Goal: Task Accomplishment & Management: Use online tool/utility

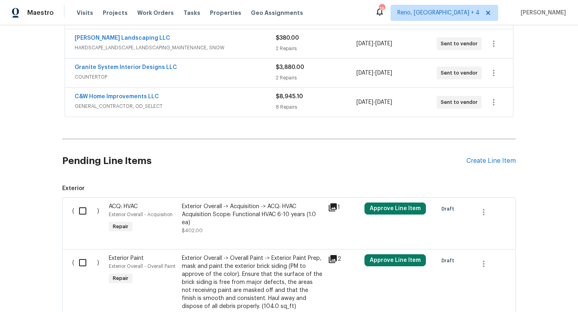
scroll to position [215, 0]
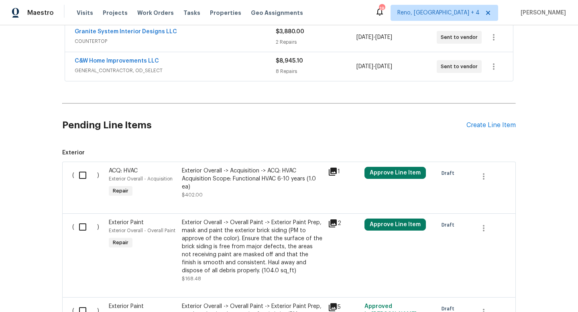
click at [528, 146] on div "Back to all projects [STREET_ADDRESS] 4 Beds | 3 1/2 Baths | Total: 3814 ft² | …" at bounding box center [289, 168] width 578 height 287
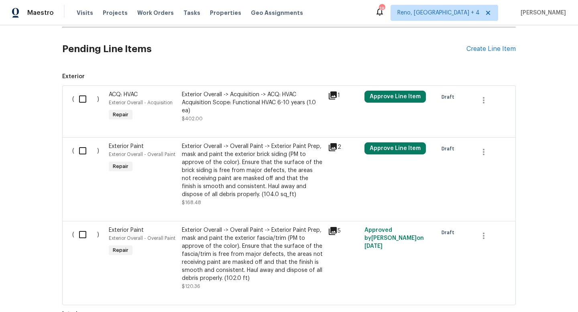
scroll to position [209, 0]
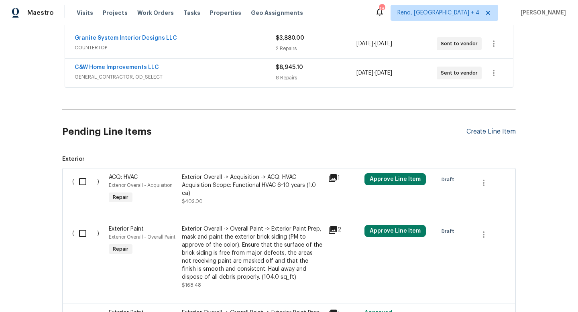
click at [493, 135] on div "Create Line Item" at bounding box center [491, 132] width 49 height 8
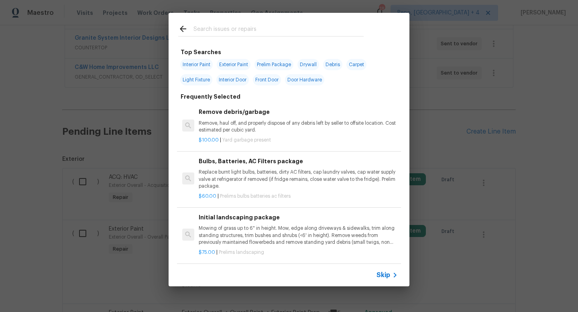
click at [192, 82] on span "Light Fixture" at bounding box center [196, 79] width 32 height 11
type input "Light Fixture"
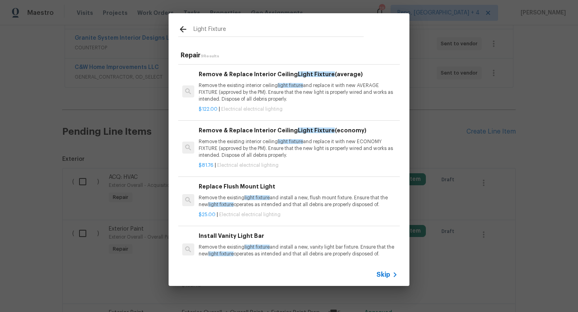
scroll to position [0, 0]
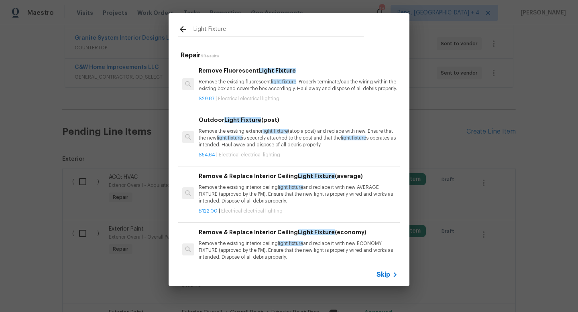
click at [204, 29] on input "Light Fixture" at bounding box center [279, 30] width 170 height 12
click at [390, 276] on span "Skip" at bounding box center [384, 275] width 14 height 8
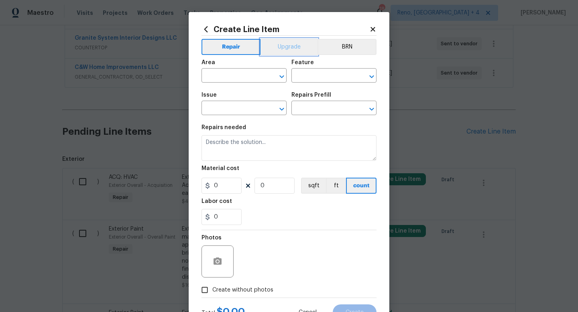
click at [295, 45] on button "Upgrade" at bounding box center [289, 47] width 57 height 16
click at [222, 49] on button "Repair" at bounding box center [231, 47] width 58 height 16
click at [246, 69] on div "Area" at bounding box center [244, 65] width 85 height 10
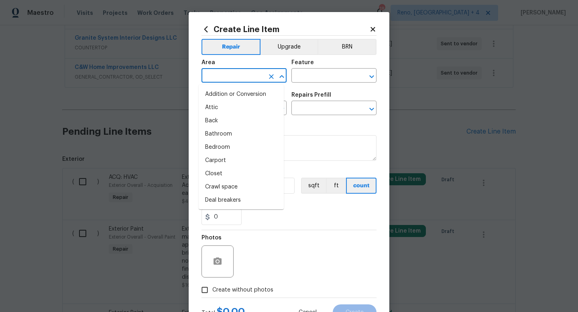
click at [250, 76] on input "text" at bounding box center [233, 76] width 63 height 12
click at [314, 62] on div "Feature" at bounding box center [334, 65] width 85 height 10
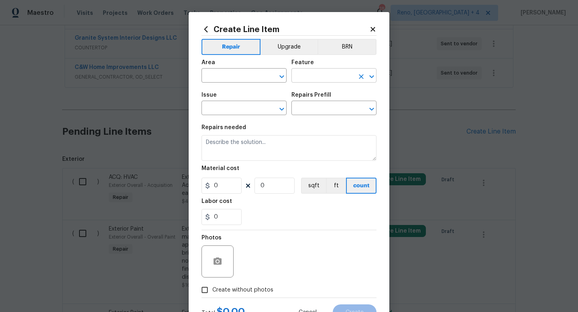
click at [317, 73] on input "text" at bounding box center [323, 76] width 63 height 12
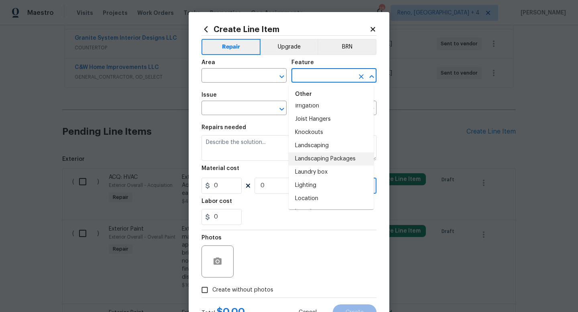
scroll to position [1067, 0]
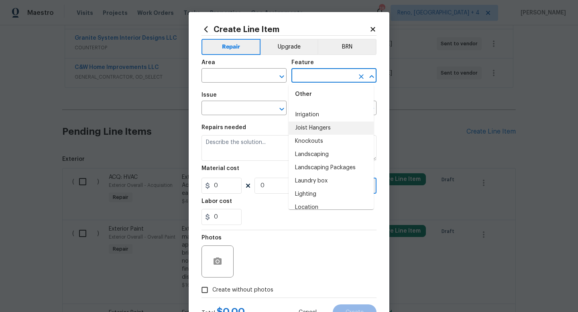
click at [222, 122] on section "Repairs needed Material cost 0 0 sqft ft count Labor cost 0" at bounding box center [289, 175] width 175 height 110
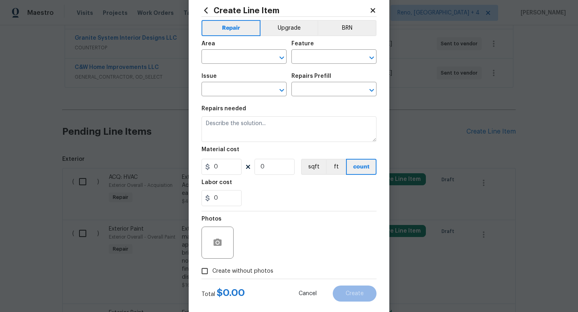
scroll to position [0, 0]
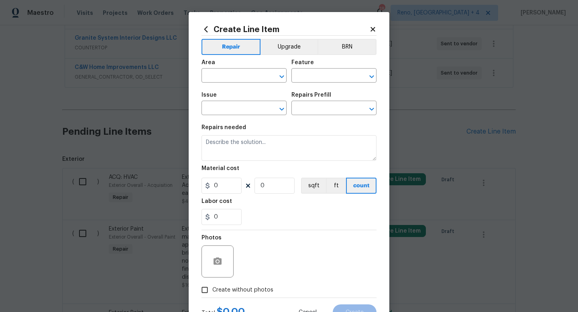
click at [371, 29] on icon at bounding box center [373, 29] width 4 height 4
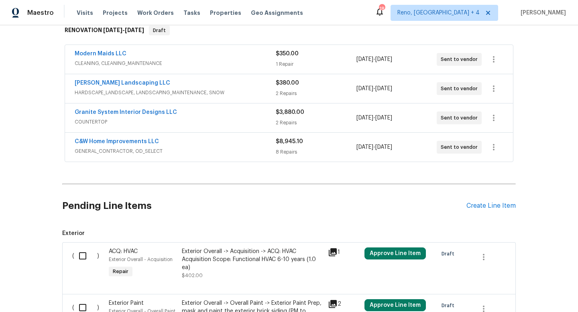
scroll to position [122, 0]
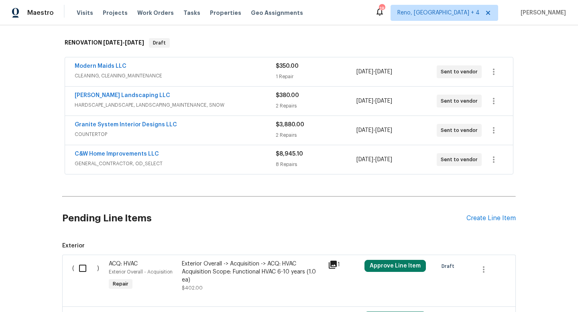
click at [200, 156] on div "C&W Home Improvements LLC" at bounding box center [175, 155] width 201 height 10
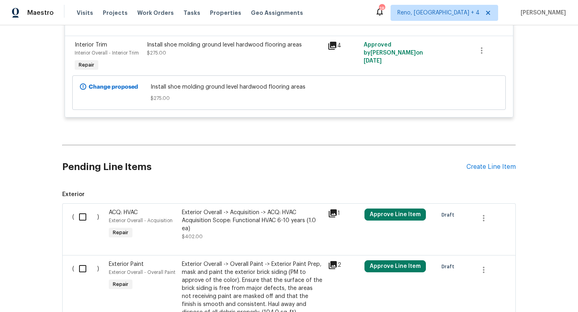
scroll to position [652, 0]
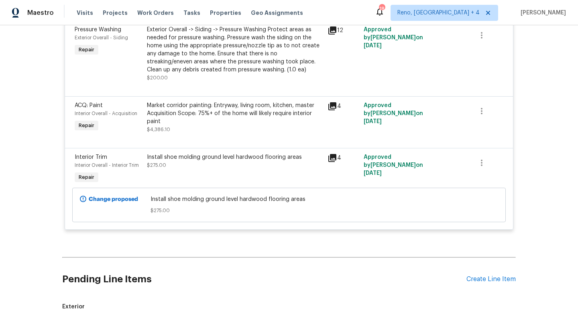
click at [530, 168] on div "Back to all projects [STREET_ADDRESS] 4 Beds | 3 1/2 Baths | Total: 3814 ft² | …" at bounding box center [289, 168] width 578 height 287
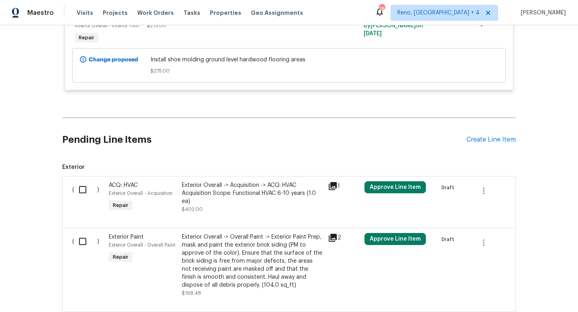
scroll to position [720, 0]
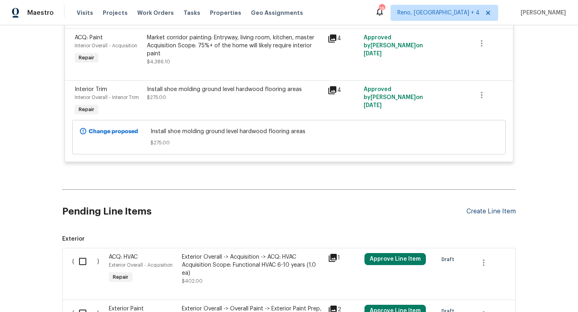
click at [500, 215] on div "Create Line Item" at bounding box center [491, 212] width 49 height 8
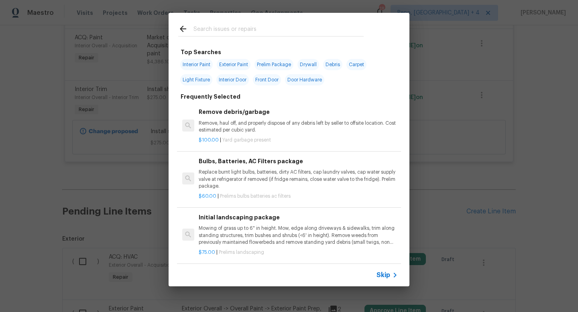
click at [201, 81] on span "Light Fixture" at bounding box center [196, 79] width 32 height 11
type input "Light Fixture"
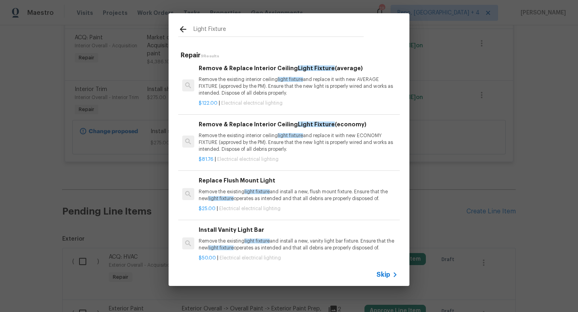
scroll to position [98, 0]
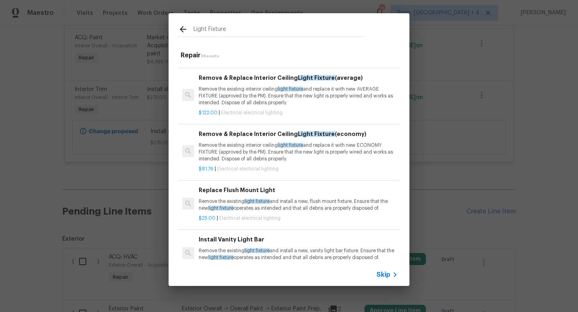
click at [347, 106] on p "Remove the existing interior ceiling light fixture and replace it with new AVER…" at bounding box center [298, 96] width 199 height 20
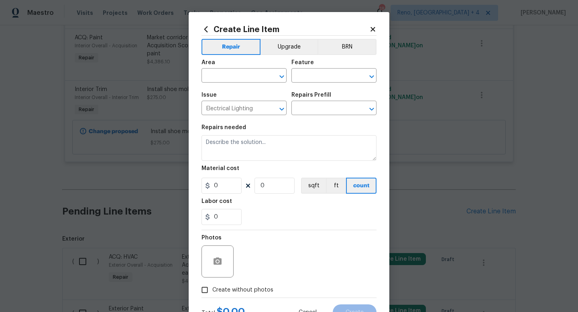
type input "Remove & Replace Interior Ceiling Light Fixture (average) $122.00"
type textarea "Remove the existing interior ceiling light fixture and replace it with new AVER…"
type input "122"
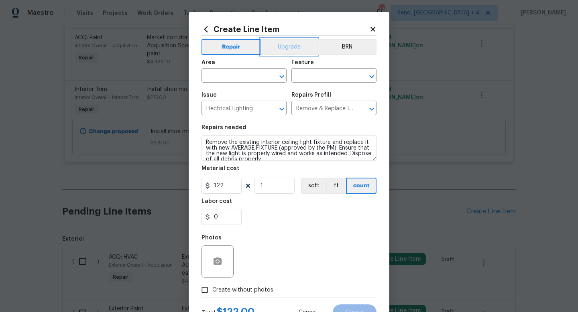
click at [278, 49] on button "Upgrade" at bounding box center [289, 47] width 57 height 16
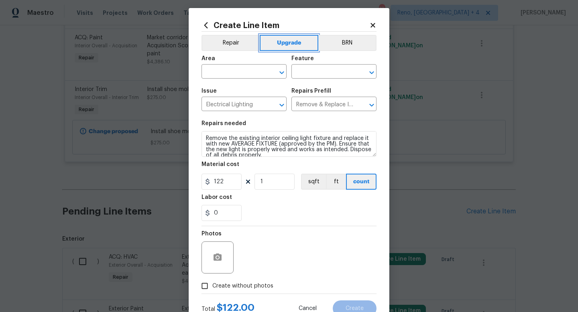
scroll to position [0, 0]
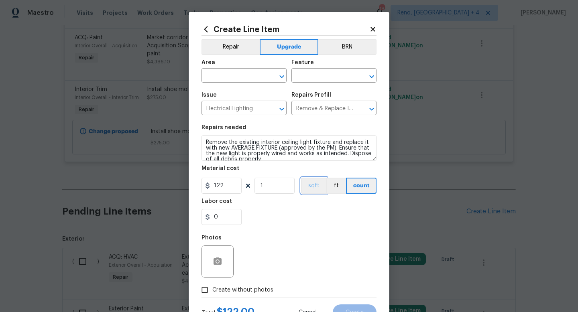
click at [310, 187] on button "sqft" at bounding box center [313, 186] width 25 height 16
click at [353, 188] on button "count" at bounding box center [362, 186] width 30 height 16
drag, startPoint x: 283, startPoint y: 191, endPoint x: 261, endPoint y: 189, distance: 22.2
click at [265, 189] on input "1" at bounding box center [275, 186] width 40 height 16
drag, startPoint x: 261, startPoint y: 188, endPoint x: 255, endPoint y: 187, distance: 6.0
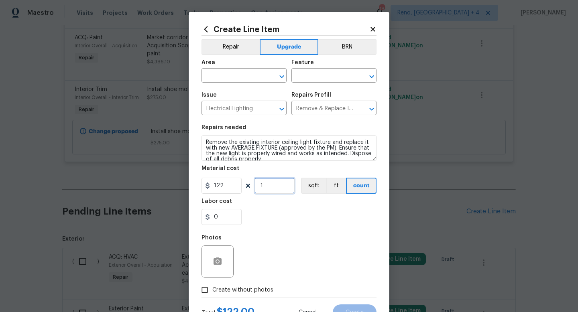
click at [255, 187] on input "1" at bounding box center [275, 186] width 40 height 16
click at [259, 206] on div "Labor cost" at bounding box center [289, 204] width 175 height 10
click at [272, 209] on div "Labor cost" at bounding box center [289, 204] width 175 height 10
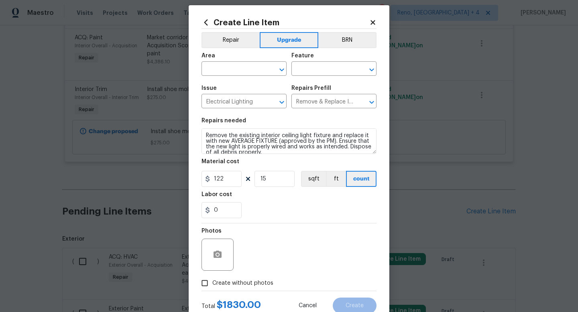
scroll to position [14, 0]
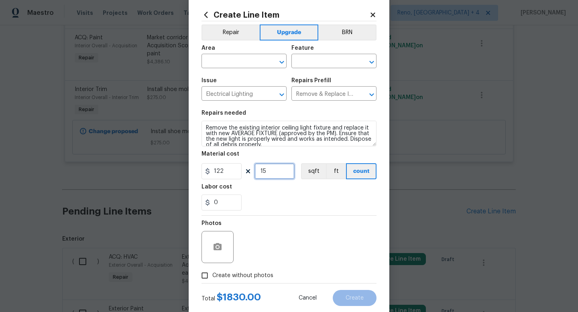
drag, startPoint x: 273, startPoint y: 172, endPoint x: 245, endPoint y: 172, distance: 28.5
click at [246, 172] on div "122 15 sqft ft count" at bounding box center [289, 171] width 175 height 16
click at [308, 196] on div "0" at bounding box center [289, 203] width 175 height 16
click at [297, 193] on div "Labor cost" at bounding box center [289, 189] width 175 height 10
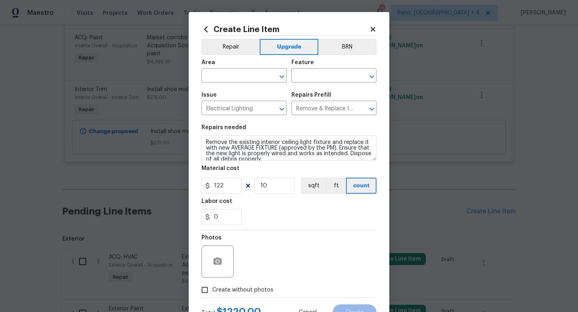
scroll to position [0, 0]
drag, startPoint x: 276, startPoint y: 189, endPoint x: 252, endPoint y: 188, distance: 24.1
click at [259, 188] on input "10" at bounding box center [275, 186] width 40 height 16
click at [278, 216] on div "0" at bounding box center [289, 217] width 175 height 16
click at [325, 209] on div "Labor cost" at bounding box center [289, 204] width 175 height 10
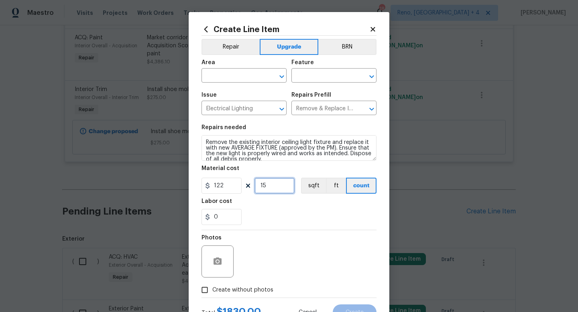
drag, startPoint x: 270, startPoint y: 185, endPoint x: 250, endPoint y: 185, distance: 19.7
click at [255, 185] on input "15" at bounding box center [275, 186] width 40 height 16
type input "13"
click at [275, 205] on div "Labor cost" at bounding box center [289, 204] width 175 height 10
click at [267, 81] on button "Clear" at bounding box center [271, 76] width 11 height 11
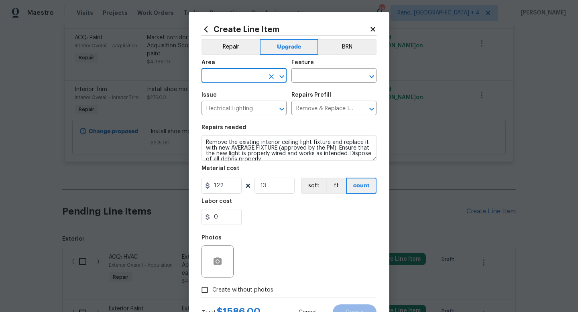
click at [277, 78] on icon "Open" at bounding box center [282, 77] width 10 height 10
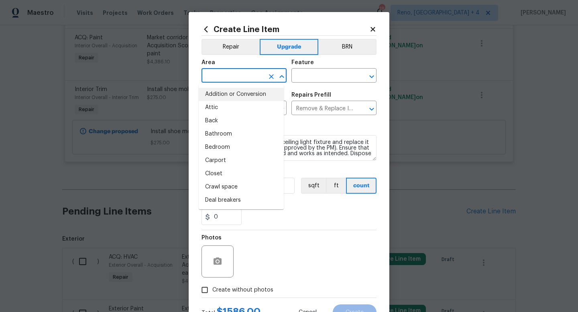
click at [255, 61] on div "Area" at bounding box center [244, 65] width 85 height 10
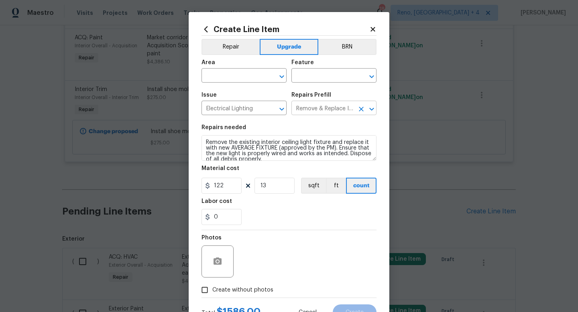
click at [313, 106] on input "Remove & Replace Interior Ceiling Light Fixture (average) $122.00" at bounding box center [323, 109] width 63 height 12
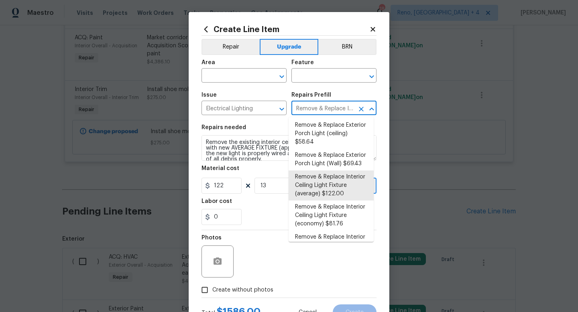
scroll to position [279, 0]
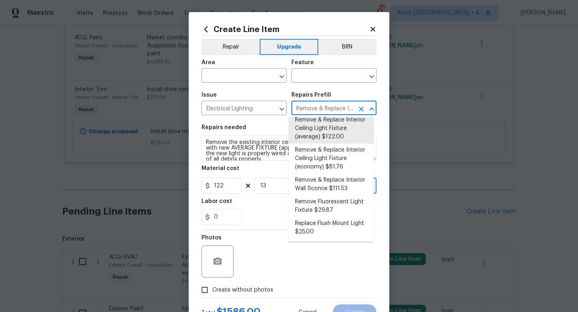
click at [379, 155] on div "Create Line Item Repair Upgrade BRN Area ​ Feature ​ Issue Electrical Lighting …" at bounding box center [289, 173] width 201 height 322
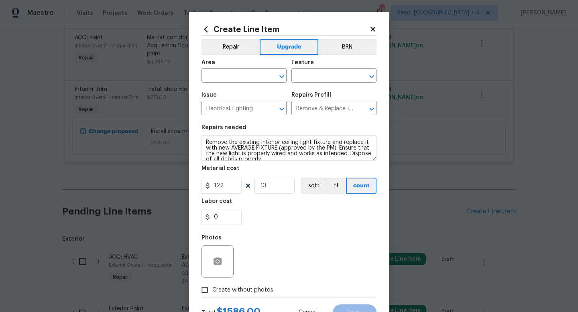
click at [382, 157] on div "Create Line Item Repair Upgrade BRN Area ​ Feature ​ Issue Electrical Lighting …" at bounding box center [289, 173] width 201 height 322
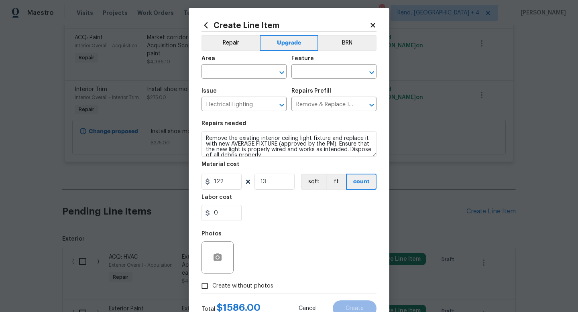
scroll to position [0, 0]
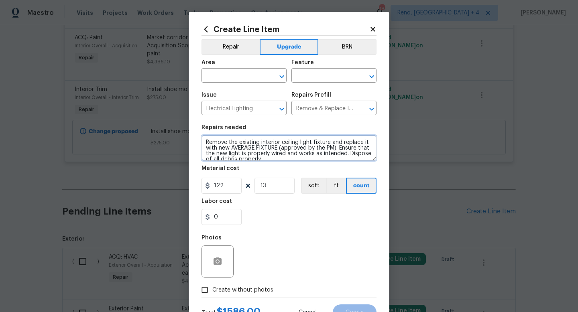
click at [202, 144] on textarea "Remove the existing interior ceiling light fixture and replace it with new AVER…" at bounding box center [289, 148] width 175 height 26
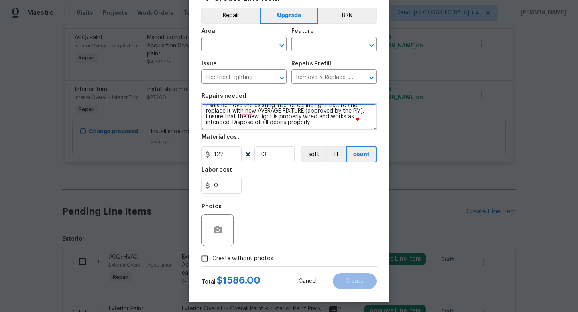
scroll to position [34, 0]
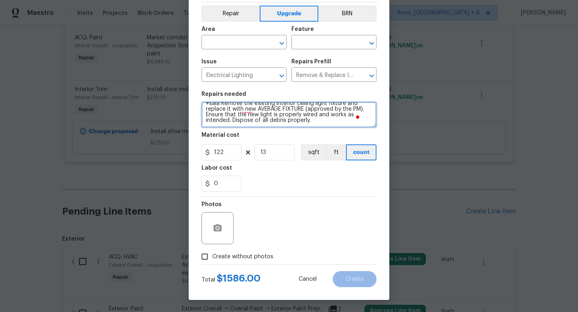
type textarea "#sala Remove the existing interior ceiling light fixture and replace it with ne…"
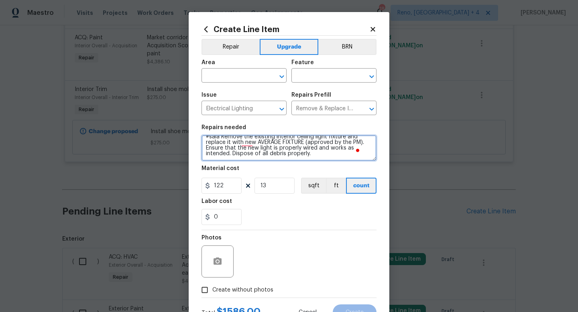
scroll to position [0, 0]
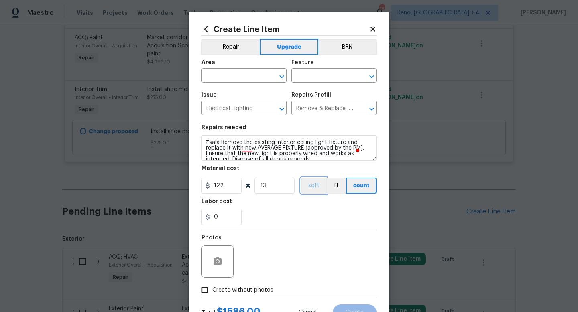
click at [312, 188] on button "sqft" at bounding box center [313, 186] width 25 height 16
click at [357, 190] on button "count" at bounding box center [362, 186] width 30 height 16
click at [343, 220] on div "0" at bounding box center [289, 217] width 175 height 16
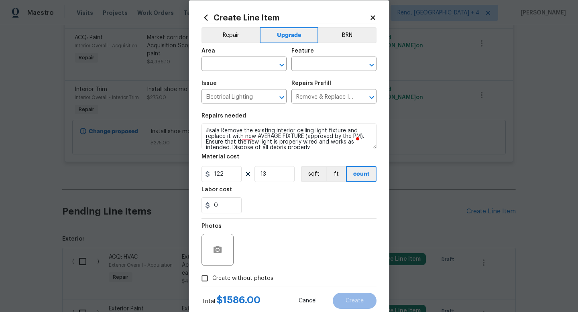
scroll to position [6, 0]
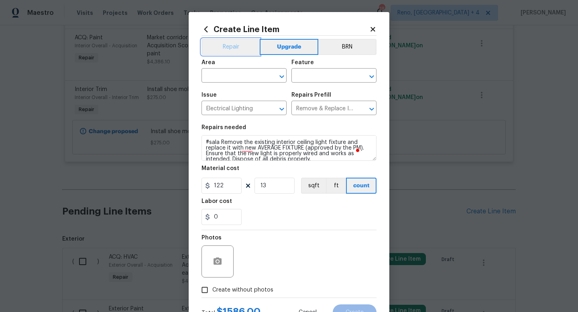
click at [222, 42] on button "Repair" at bounding box center [231, 47] width 58 height 16
click at [283, 48] on button "Upgrade" at bounding box center [289, 47] width 57 height 16
click at [333, 48] on button "BRN" at bounding box center [347, 47] width 58 height 16
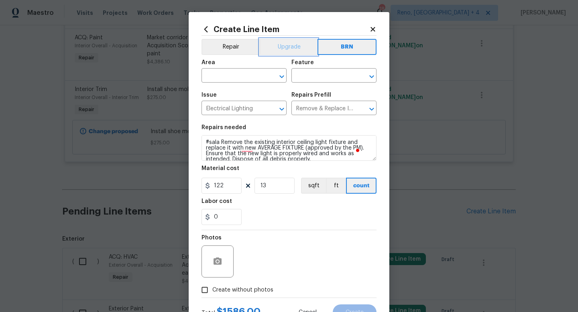
click at [291, 49] on button "Upgrade" at bounding box center [289, 47] width 58 height 16
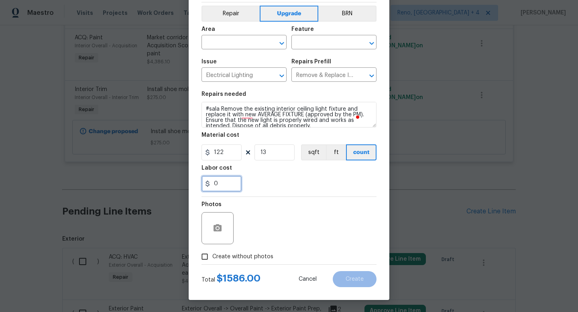
drag, startPoint x: 214, startPoint y: 185, endPoint x: 208, endPoint y: 185, distance: 5.6
click at [210, 185] on input "0" at bounding box center [222, 184] width 40 height 16
click at [276, 228] on div "Photos" at bounding box center [289, 223] width 175 height 52
click at [266, 258] on span "Create without photos" at bounding box center [242, 257] width 61 height 8
click at [212, 258] on input "Create without photos" at bounding box center [204, 256] width 15 height 15
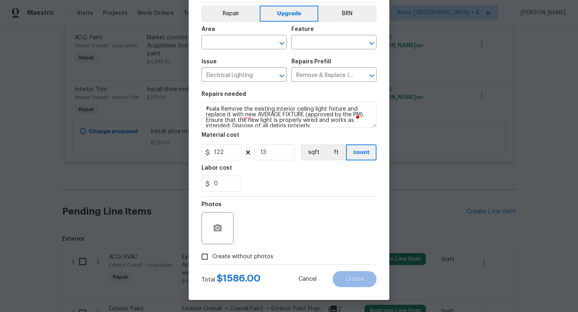
checkbox input "true"
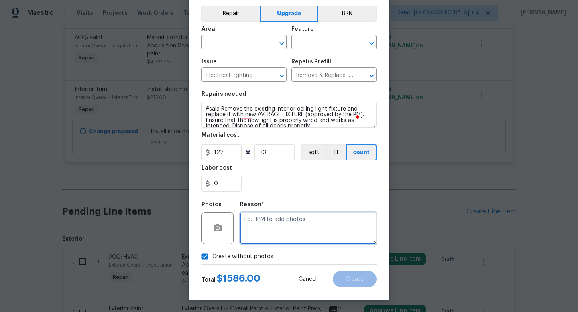
click at [319, 224] on textarea at bounding box center [308, 228] width 137 height 32
type textarea "n/a"
click at [288, 180] on div "0" at bounding box center [289, 184] width 175 height 16
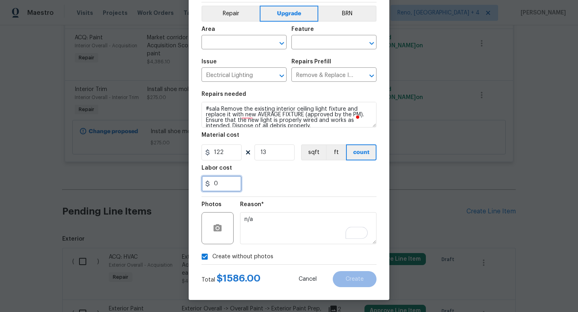
drag, startPoint x: 221, startPoint y: 184, endPoint x: 207, endPoint y: 184, distance: 14.1
click at [208, 184] on input "0" at bounding box center [222, 184] width 40 height 16
type input "500"
click at [267, 179] on div "500" at bounding box center [289, 184] width 175 height 16
click at [190, 181] on div "Create Line Item Repair Upgrade BRN Area ​ Feature ​ Issue Electrical Lighting …" at bounding box center [289, 140] width 201 height 322
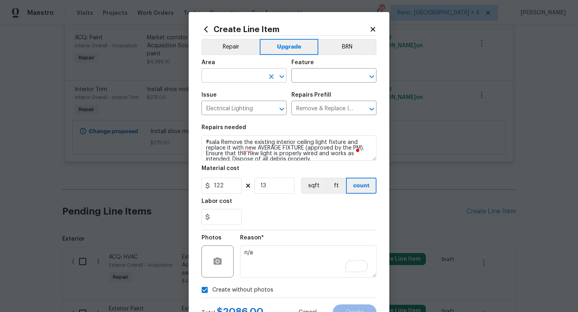
type input "0"
click at [243, 78] on input "text" at bounding box center [233, 76] width 63 height 12
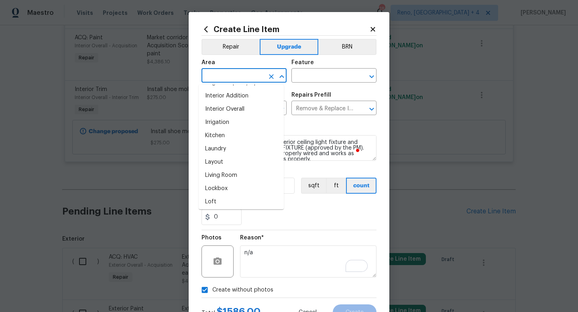
scroll to position [312, 0]
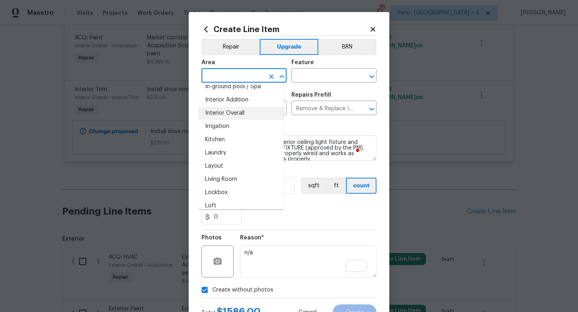
click at [244, 115] on li "Interior Overall" at bounding box center [241, 113] width 85 height 13
type input "Interior Overall"
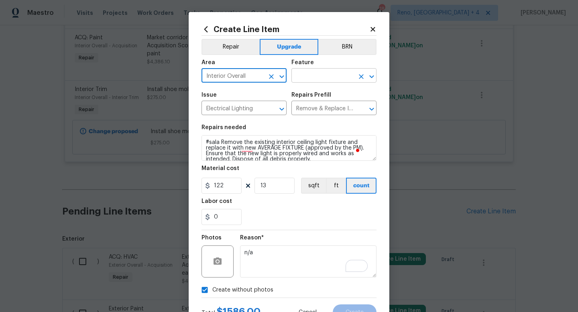
click at [313, 76] on input "text" at bounding box center [323, 76] width 63 height 12
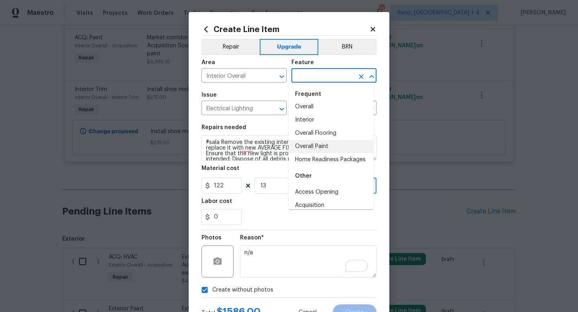
scroll to position [0, 0]
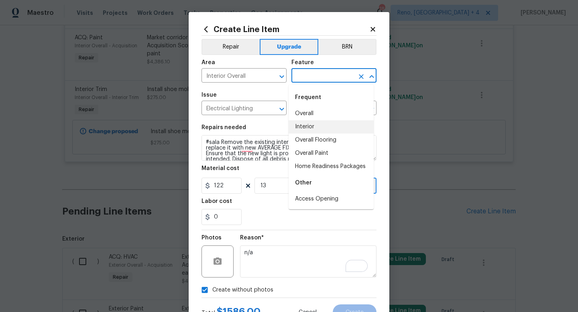
click at [326, 128] on li "Interior" at bounding box center [331, 126] width 85 height 13
type input "Interior"
click at [333, 126] on li "Interior" at bounding box center [331, 126] width 85 height 13
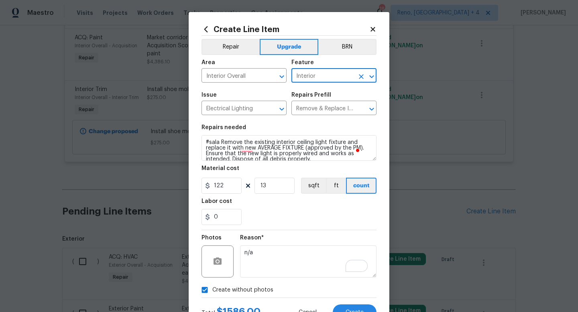
click at [351, 129] on div "Repairs needed" at bounding box center [289, 130] width 175 height 10
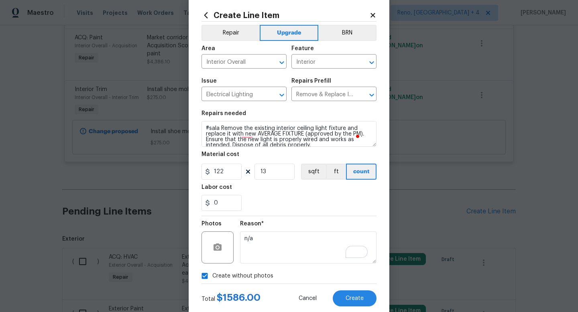
scroll to position [12, 0]
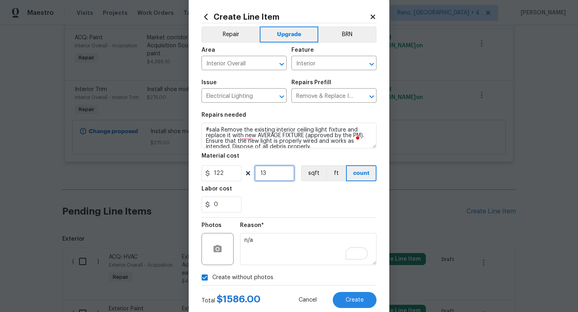
drag, startPoint x: 269, startPoint y: 175, endPoint x: 249, endPoint y: 173, distance: 20.1
click at [251, 174] on div "122 13 sqft ft count" at bounding box center [289, 173] width 175 height 16
type input "15"
click at [287, 200] on div "0" at bounding box center [289, 205] width 175 height 16
click at [369, 17] on icon at bounding box center [372, 16] width 7 height 7
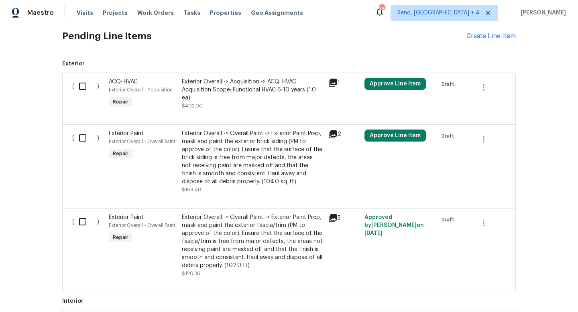
scroll to position [816, 0]
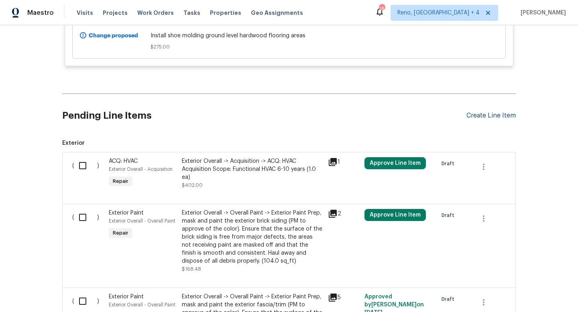
click at [492, 115] on div "Create Line Item" at bounding box center [491, 116] width 49 height 8
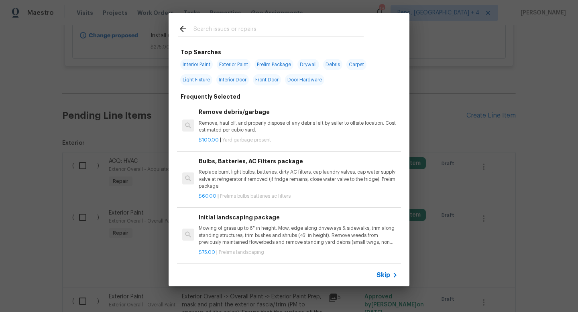
click at [190, 83] on span "Light Fixture" at bounding box center [196, 79] width 32 height 11
type input "Light Fixture"
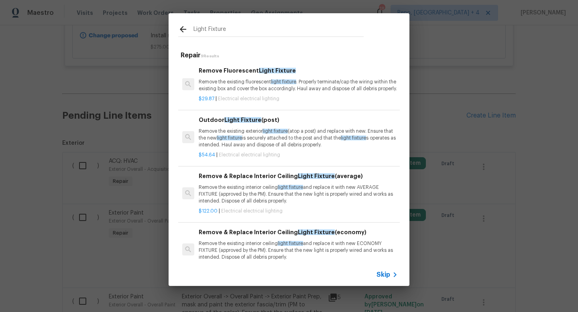
click at [196, 81] on div at bounding box center [188, 84] width 18 height 39
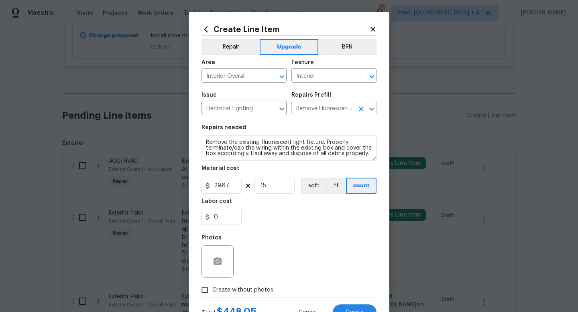
click at [312, 112] on input "Remove Fluorescent Light Fixture $29.87" at bounding box center [323, 109] width 63 height 12
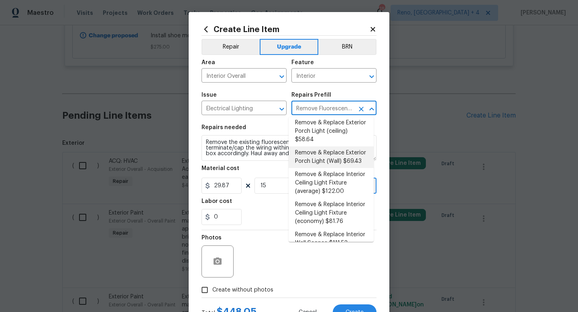
scroll to position [237, 0]
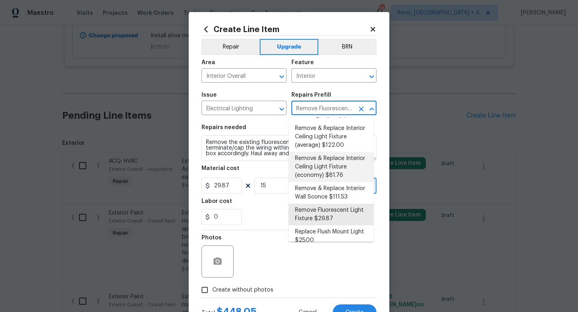
click at [352, 182] on li "Remove & Replace Interior Ceiling Light Fixture (economy) $81.76" at bounding box center [331, 167] width 85 height 30
type input "Remove & Replace Interior Ceiling Light Fixture (economy) $81.76"
type textarea "Remove the existing interior ceiling light fixture and replace it with new ECON…"
type input "81.76"
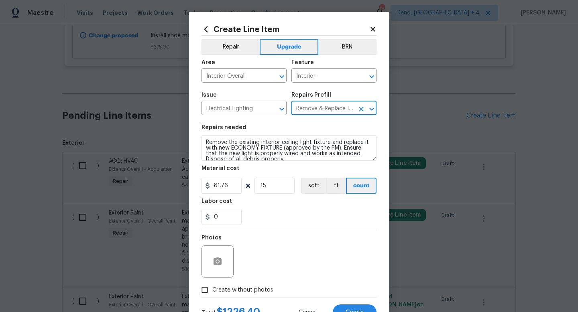
click at [292, 212] on div "0" at bounding box center [289, 217] width 175 height 16
click at [294, 208] on div "Labor cost" at bounding box center [289, 204] width 175 height 10
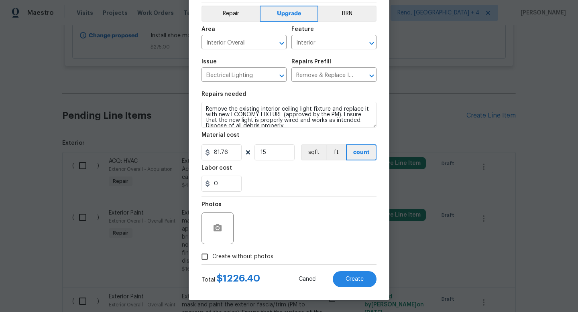
scroll to position [0, 0]
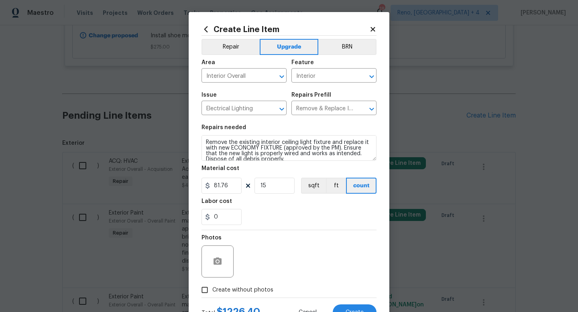
click at [371, 29] on icon at bounding box center [373, 29] width 4 height 4
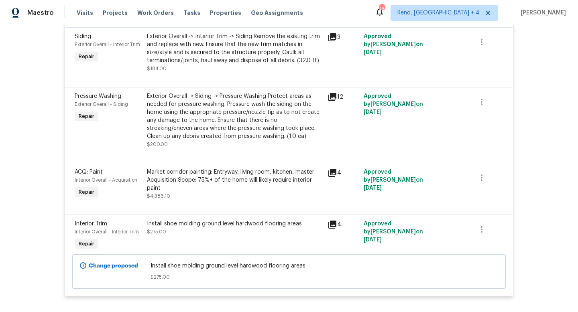
scroll to position [806, 0]
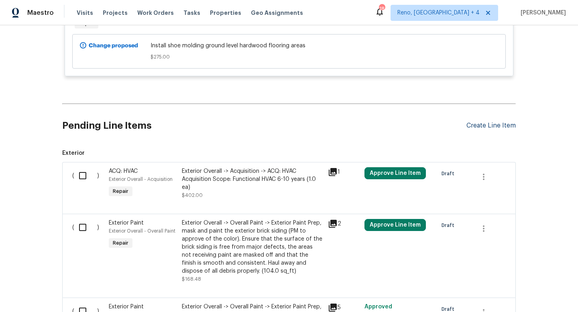
click at [482, 128] on div "Create Line Item" at bounding box center [491, 126] width 49 height 8
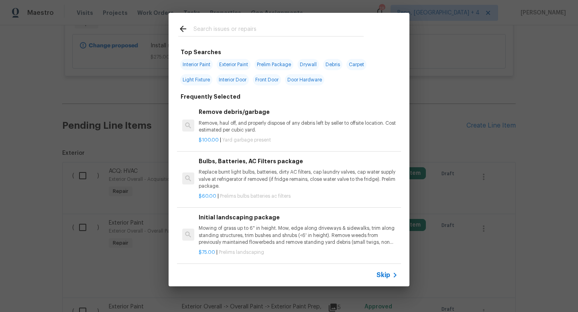
click at [201, 81] on span "Light Fixture" at bounding box center [196, 79] width 32 height 11
type input "Light Fixture"
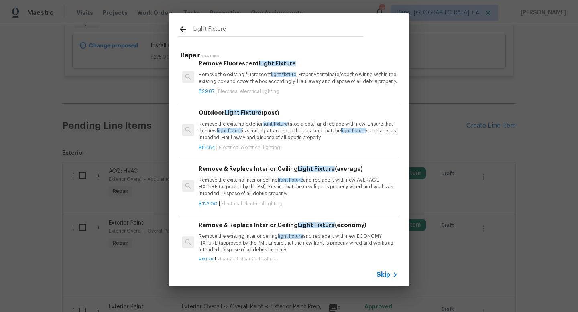
scroll to position [133, 0]
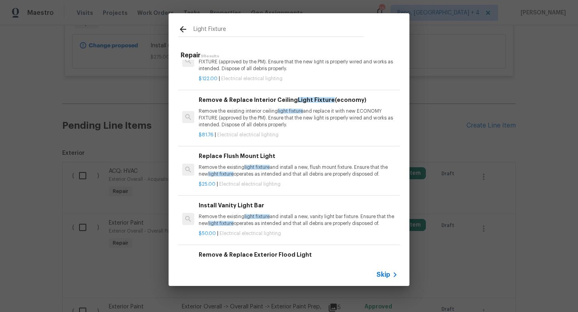
click at [345, 126] on p "Remove the existing interior ceiling light fixture and replace it with new ECON…" at bounding box center [298, 118] width 199 height 20
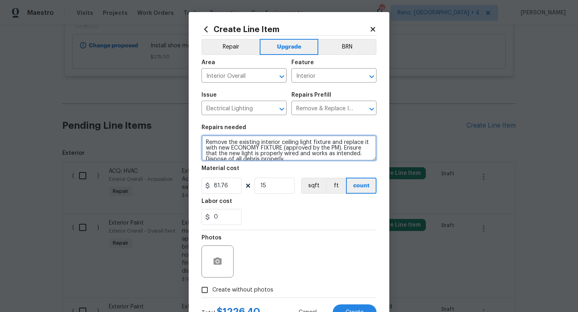
click at [202, 140] on textarea "Remove the existing interior ceiling light fixture and replace it with new ECON…" at bounding box center [289, 148] width 175 height 26
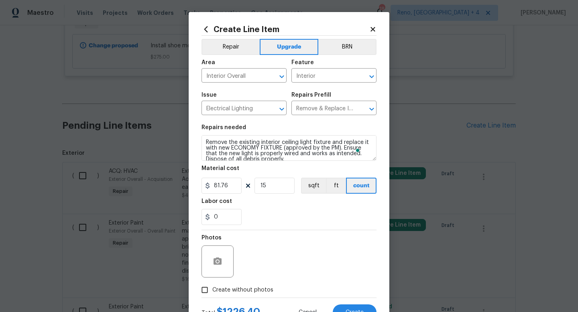
click at [318, 218] on div "0" at bounding box center [289, 217] width 175 height 16
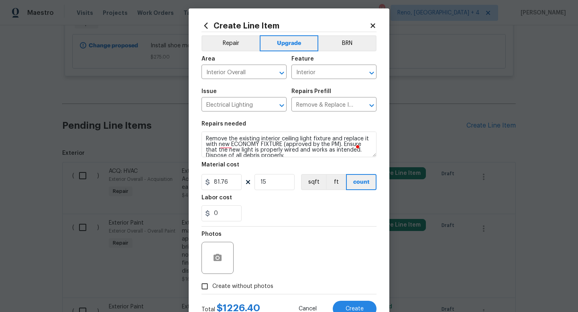
scroll to position [0, 0]
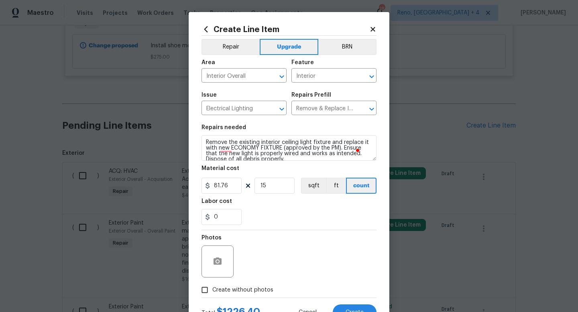
click at [371, 30] on icon at bounding box center [373, 29] width 4 height 4
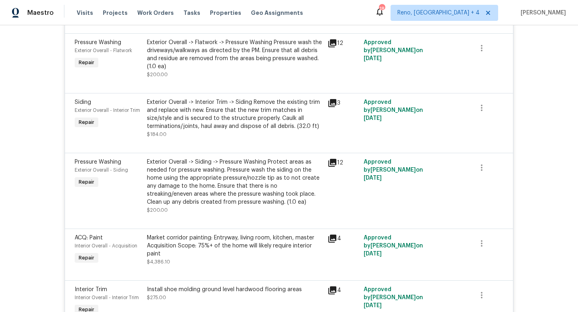
scroll to position [516, 0]
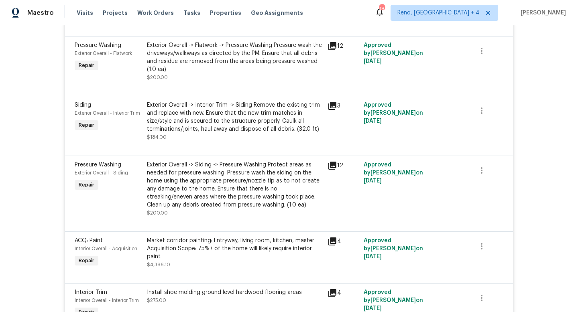
click at [329, 166] on icon at bounding box center [333, 166] width 8 height 8
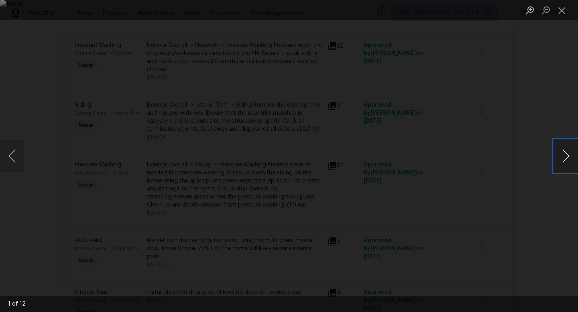
click at [562, 158] on button "Next image" at bounding box center [566, 156] width 24 height 32
click at [562, 157] on button "Next image" at bounding box center [566, 156] width 24 height 32
click at [563, 12] on button "Close lightbox" at bounding box center [562, 10] width 16 height 14
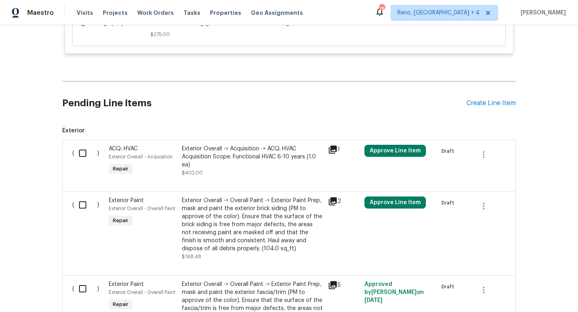
scroll to position [829, 0]
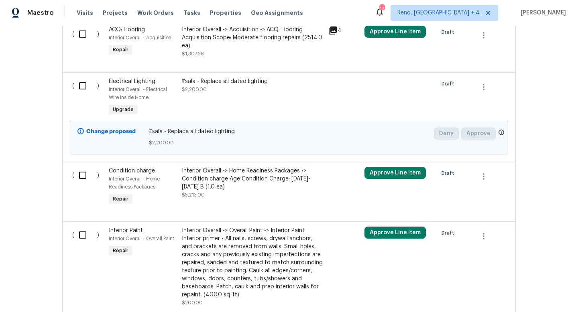
scroll to position [608, 0]
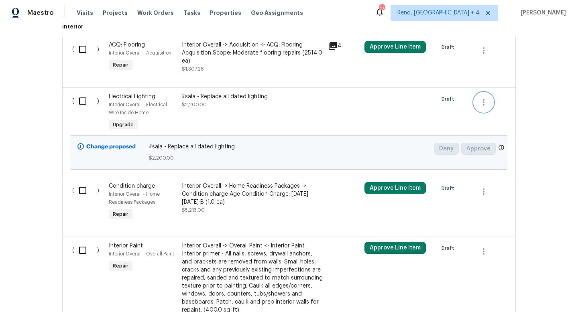
click at [483, 104] on icon "button" at bounding box center [484, 102] width 2 height 6
click at [522, 105] on div at bounding box center [289, 156] width 578 height 312
click at [563, 127] on div "Back to all projects 9702 Spinnaker St, Cheltenham, MD 20623 4 Beds | 3 1/2 Bat…" at bounding box center [289, 168] width 578 height 287
